Goal: Information Seeking & Learning: Compare options

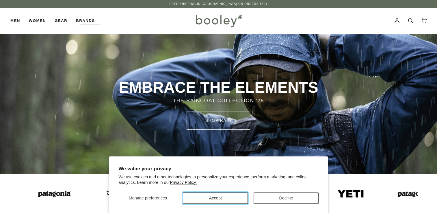
click at [223, 195] on button "Accept" at bounding box center [215, 198] width 65 height 11
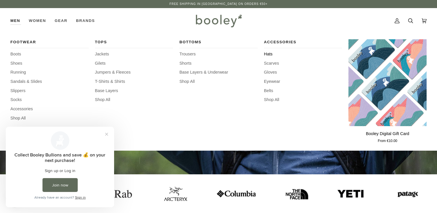
click at [271, 56] on span "Hats" at bounding box center [303, 54] width 78 height 6
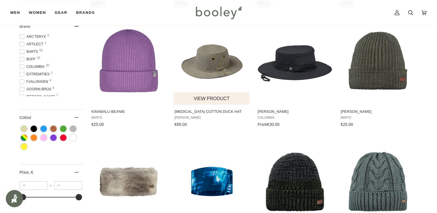
scroll to position [217, 0]
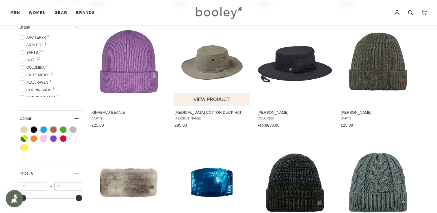
click at [214, 63] on img "T3 Cotton Duck Hat" at bounding box center [212, 62] width 77 height 77
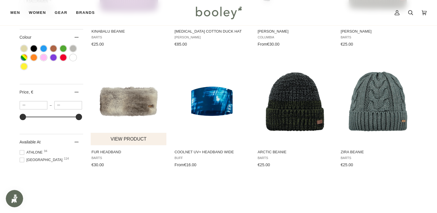
scroll to position [298, 0]
click at [23, 162] on span at bounding box center [22, 160] width 5 height 5
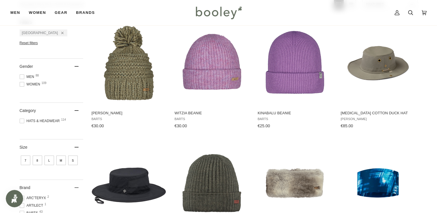
scroll to position [95, 0]
click at [21, 122] on span at bounding box center [22, 121] width 5 height 5
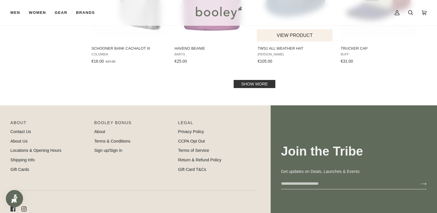
scroll to position [645, 0]
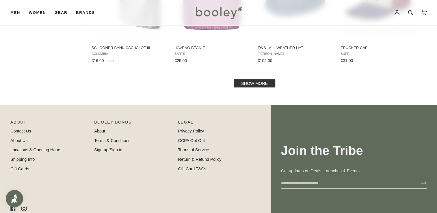
click at [256, 82] on link "Show more" at bounding box center [255, 83] width 42 height 8
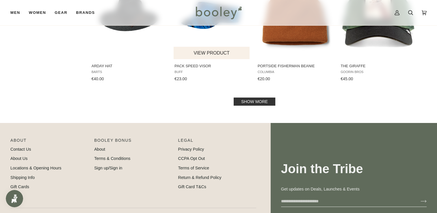
scroll to position [1232, 0]
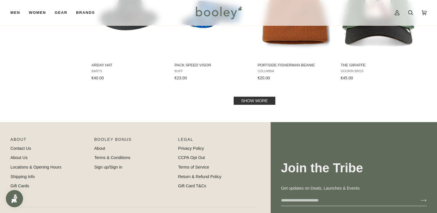
click at [260, 99] on link "Show more" at bounding box center [255, 101] width 42 height 8
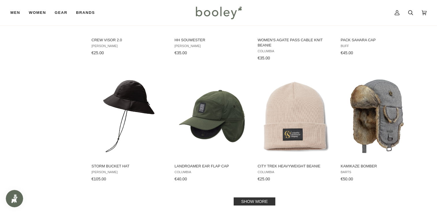
scroll to position [1843, 0]
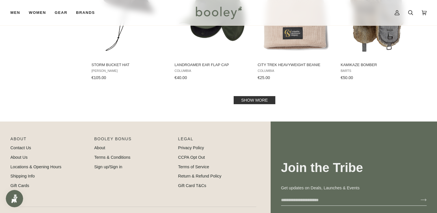
click at [260, 99] on link "Show more" at bounding box center [255, 100] width 42 height 8
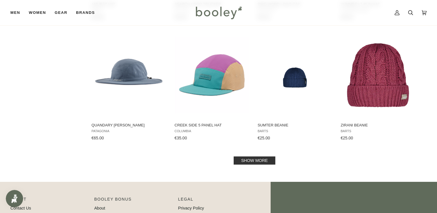
scroll to position [2388, 0]
click at [256, 164] on link "Show more" at bounding box center [255, 160] width 42 height 8
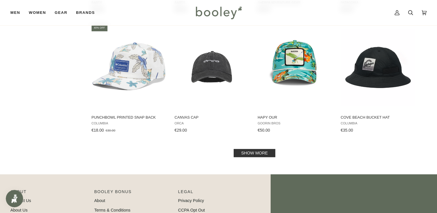
scroll to position [3000, 0]
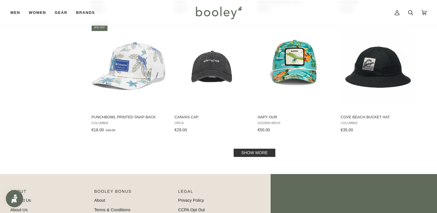
click at [256, 151] on link "Show more" at bounding box center [255, 153] width 42 height 8
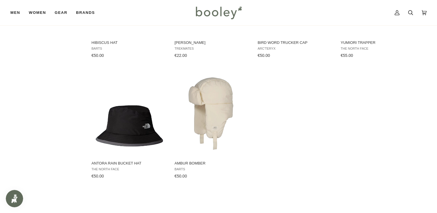
scroll to position [3443, 0]
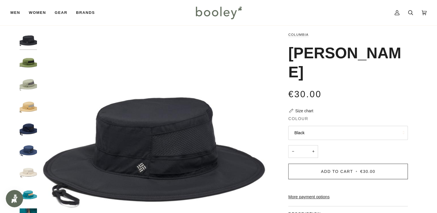
scroll to position [8, 0]
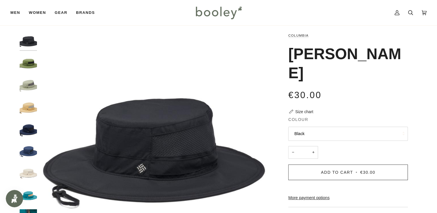
click at [25, 53] on div at bounding box center [30, 146] width 20 height 229
click at [25, 65] on img "Columbia Bora Bora Booney Canteen - Booley Galway" at bounding box center [28, 63] width 17 height 17
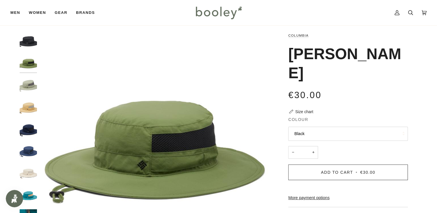
click at [25, 77] on img "Columbia Bora Bora Booney Safari - Booley Galway" at bounding box center [28, 85] width 17 height 17
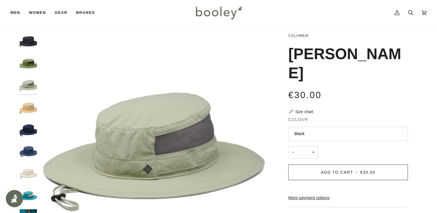
click at [25, 94] on div at bounding box center [30, 146] width 20 height 229
click at [27, 106] on img "Columbia Bora Bora Booney Light Camel - Booley Galway" at bounding box center [28, 107] width 17 height 17
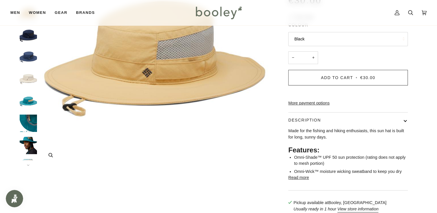
scroll to position [103, 0]
click at [30, 143] on img "Columbia Bora Bora Booney River Blue - Booley Galway" at bounding box center [28, 145] width 17 height 17
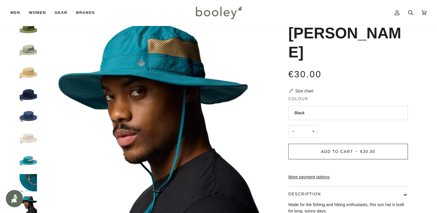
scroll to position [0, 0]
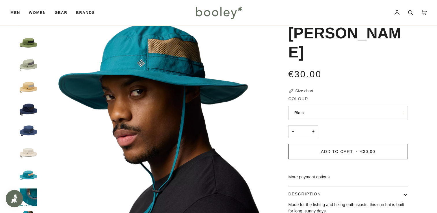
click at [27, 38] on img "Columbia Bora Bora Booney Canteen - Booley Galway" at bounding box center [28, 42] width 17 height 17
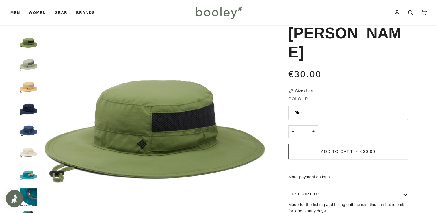
click at [25, 84] on img "Columbia Bora Bora Booney Light Camel - Booley Galway" at bounding box center [28, 86] width 17 height 17
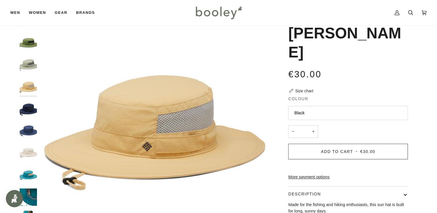
click at [26, 113] on img "Columbia Bora Bora Booney Collegiate Navy - Booley Galway" at bounding box center [28, 108] width 17 height 17
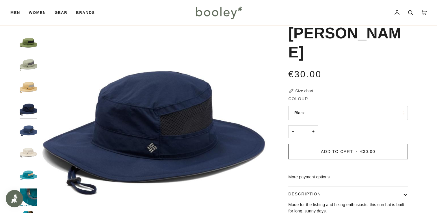
click at [29, 71] on img "Columbia Bora Bora Booney Safari - Booley Galway" at bounding box center [28, 64] width 17 height 17
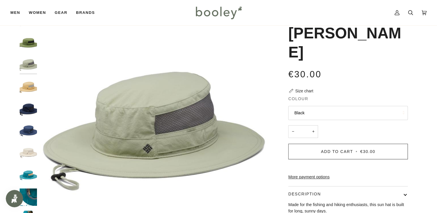
click at [25, 46] on img "Columbia Bora Bora Booney Canteen - Booley Galway" at bounding box center [28, 42] width 17 height 17
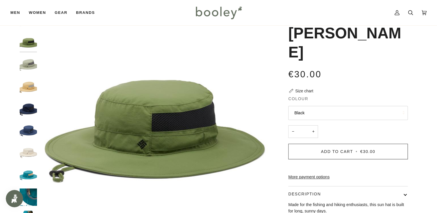
click at [27, 68] on img "Columbia Bora Bora Booney Safari - Booley Galway" at bounding box center [28, 64] width 17 height 17
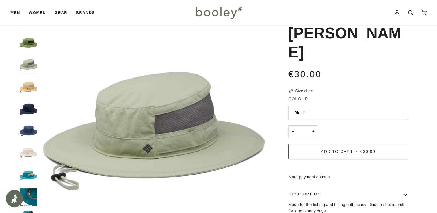
click at [27, 82] on img "Columbia Bora Bora Booney Light Camel - Booley Galway" at bounding box center [28, 86] width 17 height 17
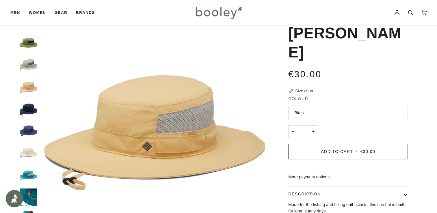
click at [31, 57] on img "Columbia Bora Bora Booney Safari - Booley Galway" at bounding box center [28, 64] width 17 height 17
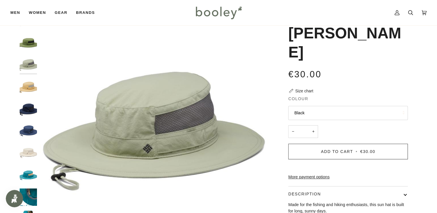
scroll to position [14, 0]
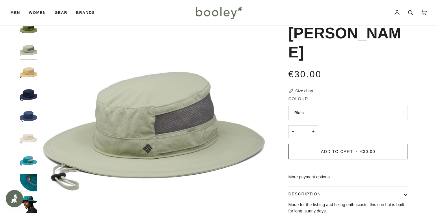
click at [27, 182] on img "Columbia Bora Bora Booney River Blue - Booley Galway" at bounding box center [28, 182] width 17 height 17
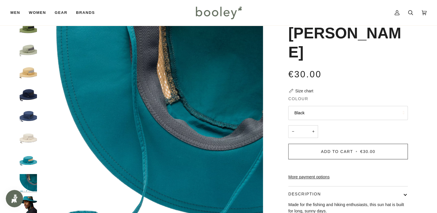
click at [30, 205] on img "Columbia Bora Bora Booney River Blue - Booley Galway" at bounding box center [28, 205] width 17 height 17
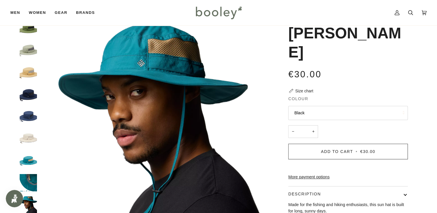
click at [27, 159] on img "Columbia Bora Bora Booney River Blue - Booley Galway" at bounding box center [28, 160] width 17 height 17
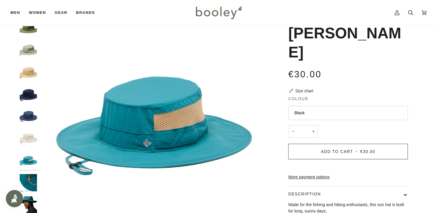
click at [31, 206] on img "Columbia Bora Bora Booney River Blue - Booley Galway" at bounding box center [28, 205] width 17 height 17
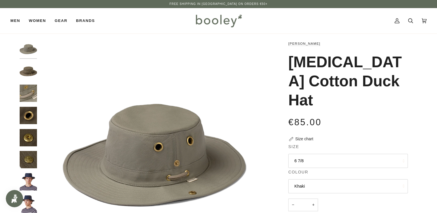
click at [28, 184] on img "Tilley T3 Cotton Duck Hat - Booley Galway" at bounding box center [28, 181] width 17 height 17
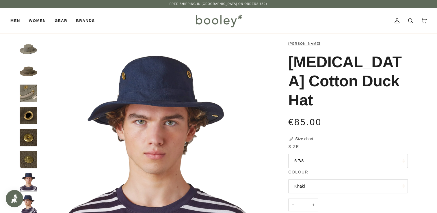
click at [26, 147] on div at bounding box center [30, 139] width 20 height 199
click at [26, 138] on img "Tilley T3 Cotton Duck Hat Olive - Booley Galway" at bounding box center [28, 137] width 17 height 17
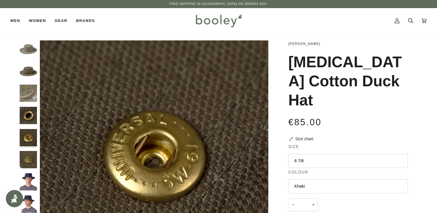
click at [27, 100] on img "Tilley T3 Cotton Duck Hat Khaki - Booley Galway" at bounding box center [28, 93] width 17 height 17
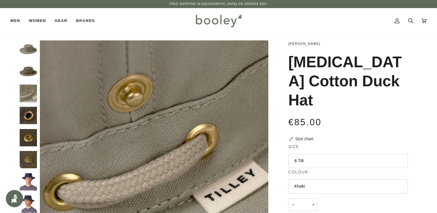
click at [28, 53] on img "Tilley T3 Cotton Duck Hat Khaki - Booley Galway" at bounding box center [28, 48] width 17 height 17
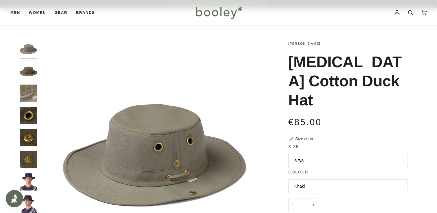
scroll to position [38, 0]
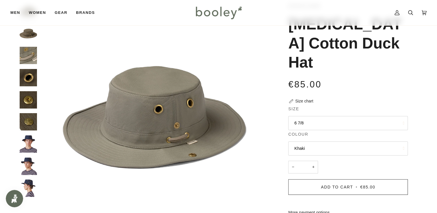
click at [23, 147] on img "Tilley T3 Cotton Duck Hat - Booley Galway" at bounding box center [28, 144] width 17 height 17
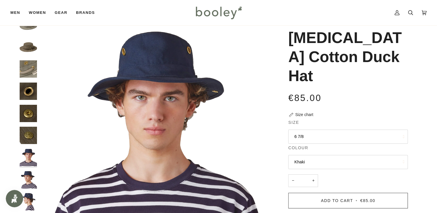
scroll to position [24, 0]
click at [31, 174] on img "Tilley T3 Cotton Duck Hat - Booley Galway" at bounding box center [28, 179] width 17 height 17
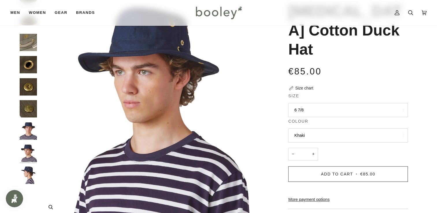
scroll to position [52, 0]
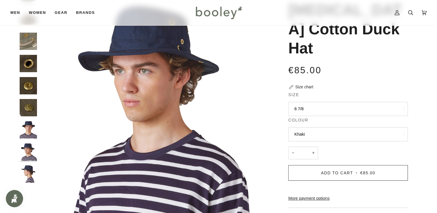
click at [25, 175] on img "Tilley T3 Cotton Duck Hat - Booley Galway" at bounding box center [28, 174] width 17 height 17
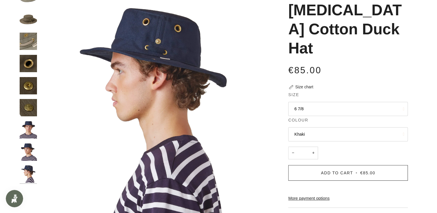
scroll to position [0, 0]
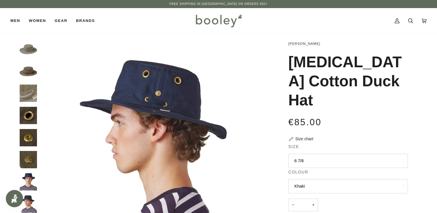
click at [27, 90] on img "Tilley T3 Cotton Duck Hat Khaki - Booley Galway" at bounding box center [28, 93] width 17 height 17
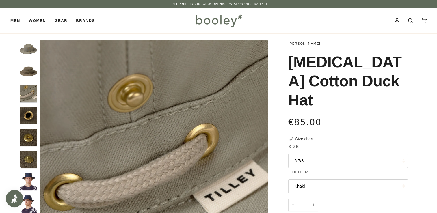
click at [25, 71] on img "Tilley T3 Cotton Duck Hat Olive - Booley Galway" at bounding box center [28, 71] width 17 height 17
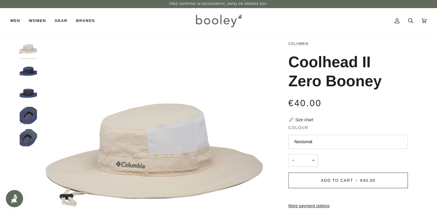
click at [25, 66] on img "Columbia Coolhead II Zero Booney Nocturnal - Booley Galway" at bounding box center [28, 71] width 17 height 17
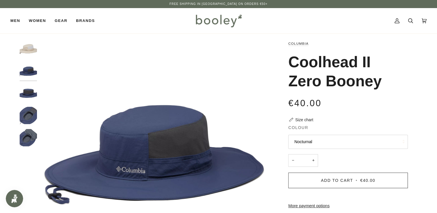
click at [30, 112] on img "Columbia Coolhead II Zero Booney - Booley Galway" at bounding box center [28, 115] width 17 height 17
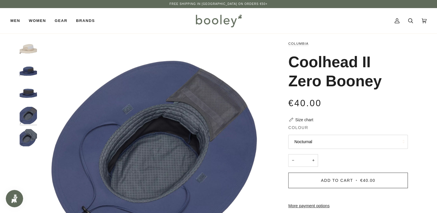
click at [28, 137] on img "Columbia Coolhead II Zero Booney - Booley Galway" at bounding box center [28, 137] width 17 height 17
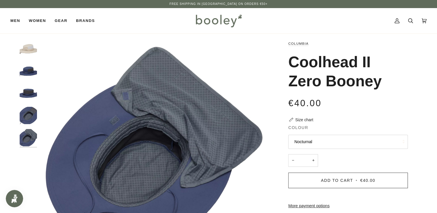
click at [28, 105] on div at bounding box center [30, 95] width 20 height 111
click at [28, 115] on img "Columbia Coolhead II Zero Booney - Booley Galway" at bounding box center [28, 115] width 17 height 17
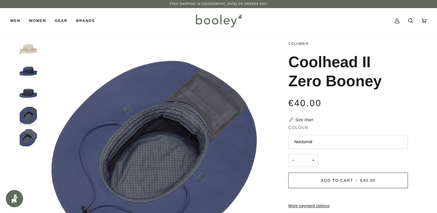
click at [30, 77] on img "Columbia Coolhead II Zero Booney Nocturnal - Booley Galway" at bounding box center [28, 71] width 17 height 17
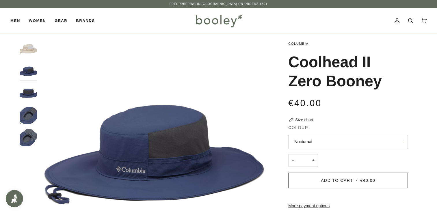
click at [25, 49] on img "Columbia Coolhead II Zero Booney Fossil - Booley Galway" at bounding box center [28, 48] width 17 height 17
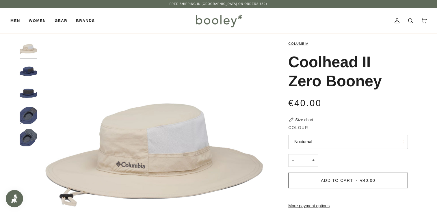
click at [26, 71] on img "Columbia Coolhead II Zero Booney Nocturnal - Booley Galway" at bounding box center [28, 71] width 17 height 17
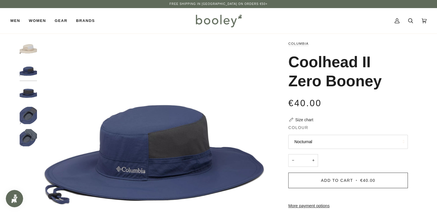
click at [27, 93] on img "Columbia Coolhead II Zero Booney - Booley Galway" at bounding box center [28, 93] width 17 height 17
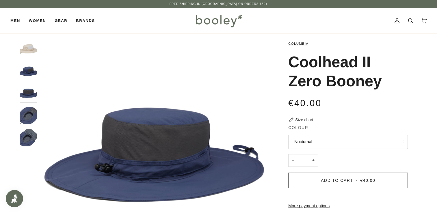
click at [29, 110] on img "Columbia Coolhead II Zero Booney - Booley Galway" at bounding box center [28, 115] width 17 height 17
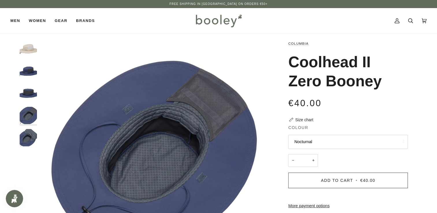
click at [34, 138] on img "Columbia Coolhead II Zero Booney - Booley Galway" at bounding box center [28, 137] width 17 height 17
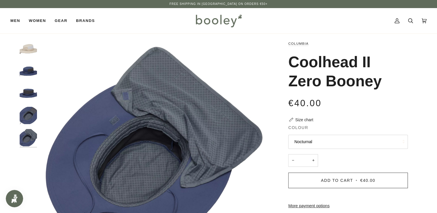
click at [30, 93] on img "Columbia Coolhead II Zero Booney - Booley Galway" at bounding box center [28, 93] width 17 height 17
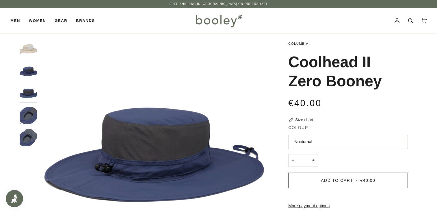
click at [26, 71] on img "Columbia Coolhead II Zero Booney Nocturnal - Booley Galway" at bounding box center [28, 71] width 17 height 17
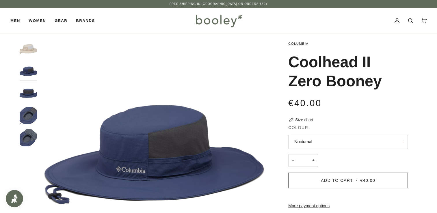
click at [25, 67] on img "Columbia Coolhead II Zero Booney Nocturnal - Booley Galway" at bounding box center [28, 71] width 17 height 17
click at [26, 75] on img "Columbia Coolhead II Zero Booney Nocturnal - Booley Galway" at bounding box center [28, 71] width 17 height 17
click at [30, 101] on img "Columbia Coolhead II Zero Booney - Booley Galway" at bounding box center [28, 93] width 17 height 17
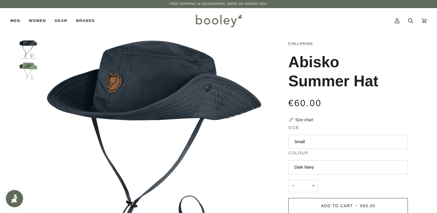
click at [28, 66] on img "Fjallraven Abisko Summer Hat Patina Green - Booley Galway" at bounding box center [28, 71] width 17 height 17
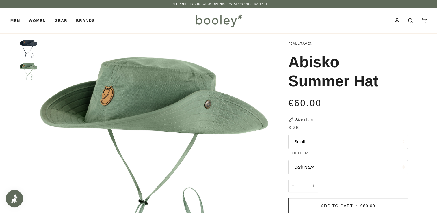
click at [24, 45] on img "Fjallraven Abisko Summer Hat Dark Navy - Booley Galway" at bounding box center [28, 48] width 17 height 17
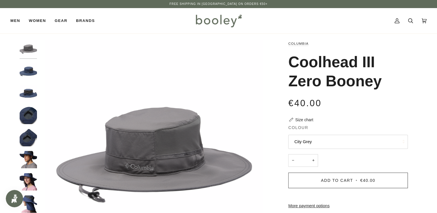
click at [25, 141] on img "Columbia Coolhead III Zero Booney Nocturnal - Booley Galway" at bounding box center [28, 137] width 17 height 17
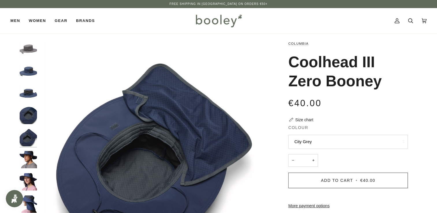
click at [25, 126] on div at bounding box center [30, 128] width 20 height 177
click at [26, 88] on img "Columbia Coolhead III Zero Booney Nocturnal - Booley Galway" at bounding box center [28, 93] width 17 height 17
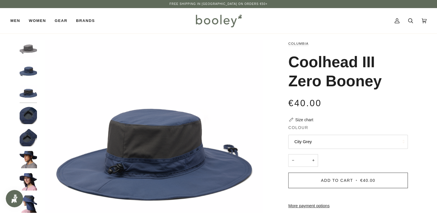
click at [26, 47] on img "Columbia Coolhead III Zero Booney City Grey - Booley Galway" at bounding box center [28, 48] width 17 height 17
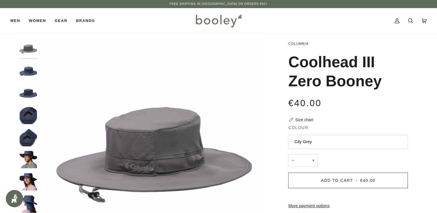
click at [31, 161] on img "Columbia Coolhead III Zero Booney Nocturnal - Booley Galway" at bounding box center [28, 159] width 17 height 17
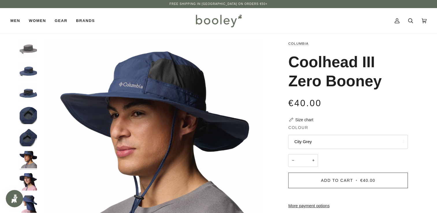
click at [29, 180] on img "Columbia Coolhead III Zero Booney Nocturnal - Booley Galway" at bounding box center [28, 181] width 17 height 17
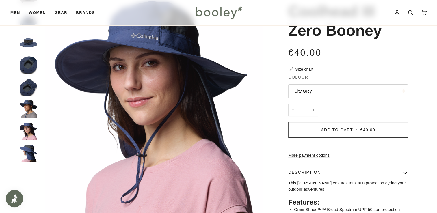
scroll to position [54, 0]
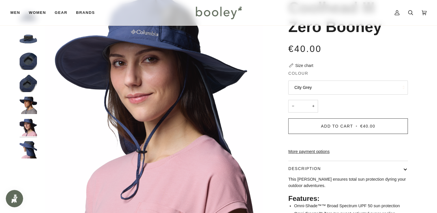
click at [28, 153] on img "Columbia Coolhead III Zero Booney Nocturnal - Booley Galway" at bounding box center [28, 149] width 17 height 17
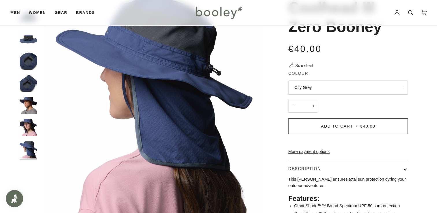
click at [31, 106] on img "Columbia Coolhead III Zero Booney Nocturnal - Booley Galway" at bounding box center [28, 105] width 17 height 17
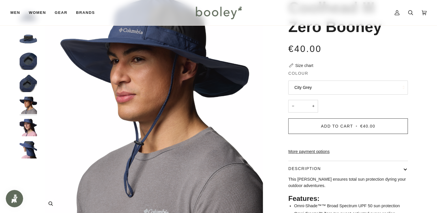
scroll to position [0, 0]
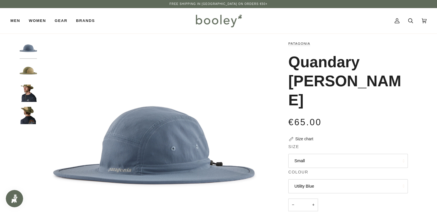
click at [34, 95] on img "Patagonia Quandary Brimmer Tent Green - Booley Galway" at bounding box center [28, 93] width 17 height 17
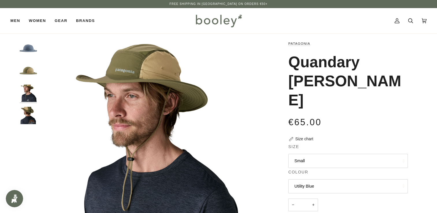
click at [29, 115] on img "Patagonia Quandary Brimmer Tent Green - Booley Galway" at bounding box center [28, 115] width 17 height 17
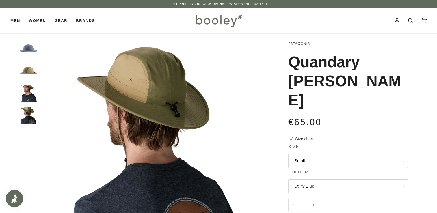
click at [27, 73] on img "Patagonia Quandary Brimmer Tent Green - Booley Galway" at bounding box center [28, 71] width 17 height 17
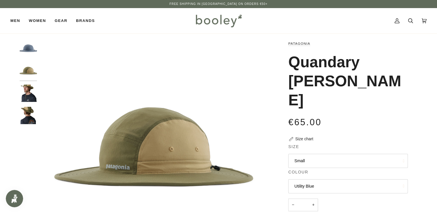
click at [27, 49] on img "Patagonia Quandary Brimmer Utility Blue - Booley Galway" at bounding box center [28, 48] width 17 height 17
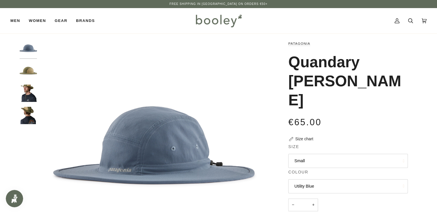
click at [28, 96] on img "Patagonia Quandary Brimmer Tent Green - Booley Galway" at bounding box center [28, 93] width 17 height 17
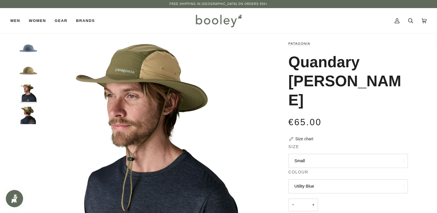
click at [26, 48] on img "Patagonia Quandary Brimmer Utility Blue - Booley Galway" at bounding box center [28, 48] width 17 height 17
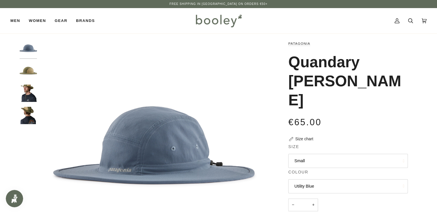
click at [29, 72] on img "Patagonia Quandary Brimmer Tent Green - Booley Galway" at bounding box center [28, 71] width 17 height 17
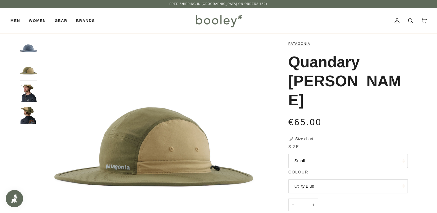
click at [29, 95] on img "Patagonia Quandary Brimmer Tent Green - Booley Galway" at bounding box center [28, 93] width 17 height 17
